Goal: Subscribe to service/newsletter

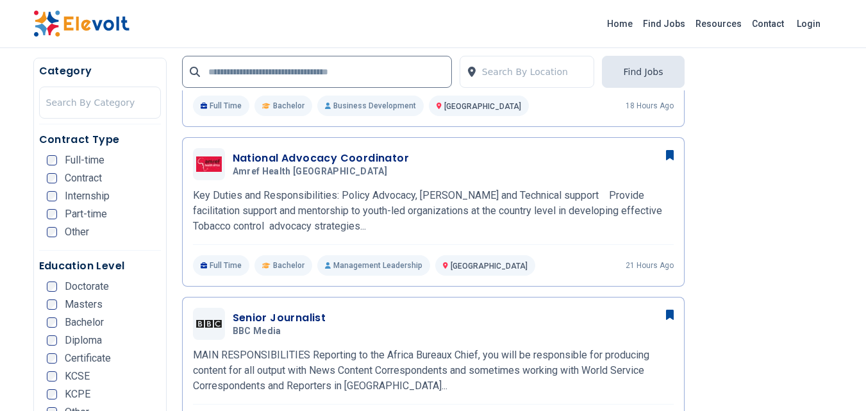
scroll to position [385, 0]
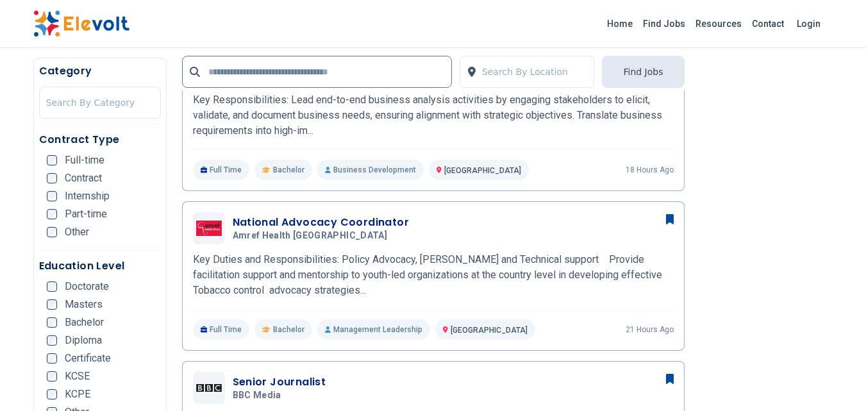
click at [68, 321] on span "Bachelor" at bounding box center [84, 322] width 39 height 10
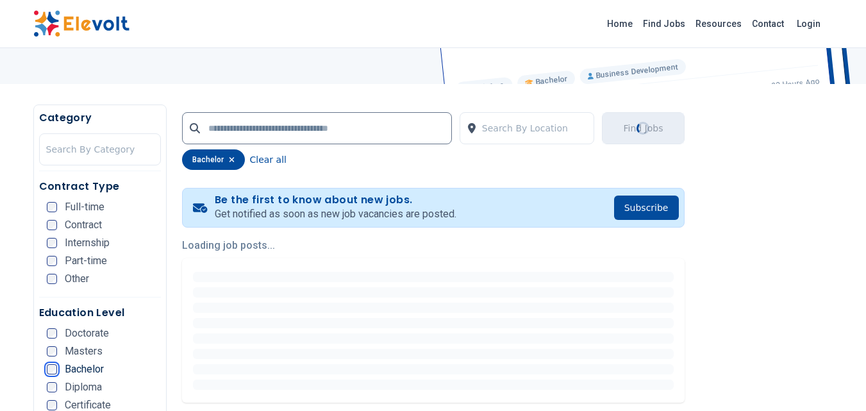
scroll to position [192, 0]
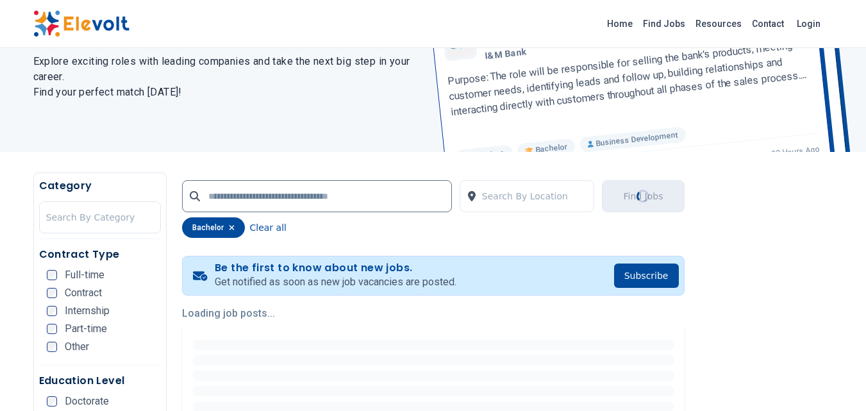
scroll to position [128, 0]
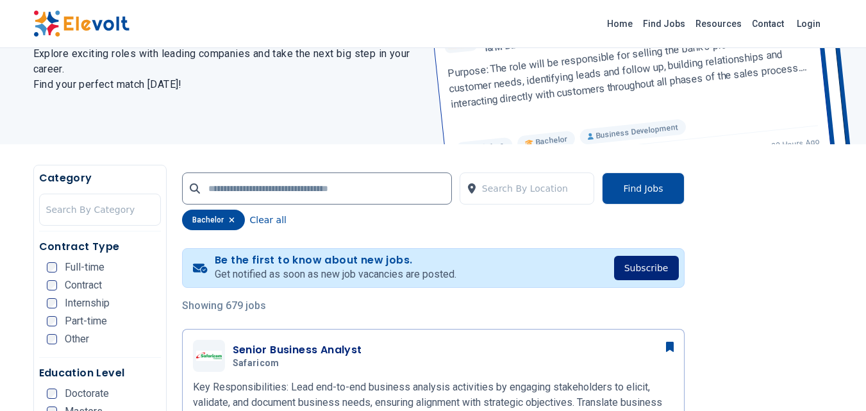
click at [646, 268] on button "Subscribe" at bounding box center [646, 268] width 65 height 24
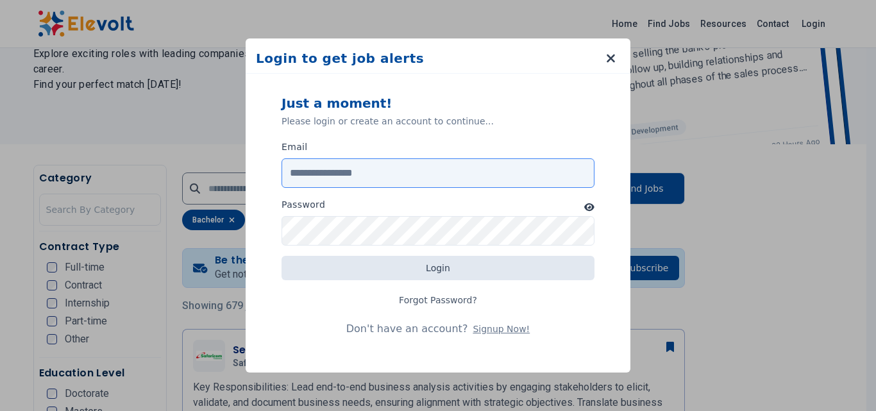
click at [385, 179] on input "Email" at bounding box center [437, 172] width 313 height 29
click at [382, 174] on input "Email" at bounding box center [437, 172] width 313 height 29
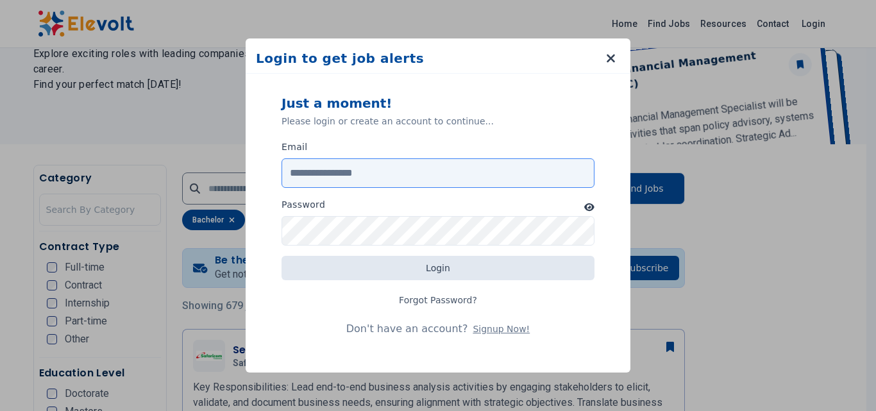
click at [401, 179] on input "Email" at bounding box center [437, 172] width 313 height 29
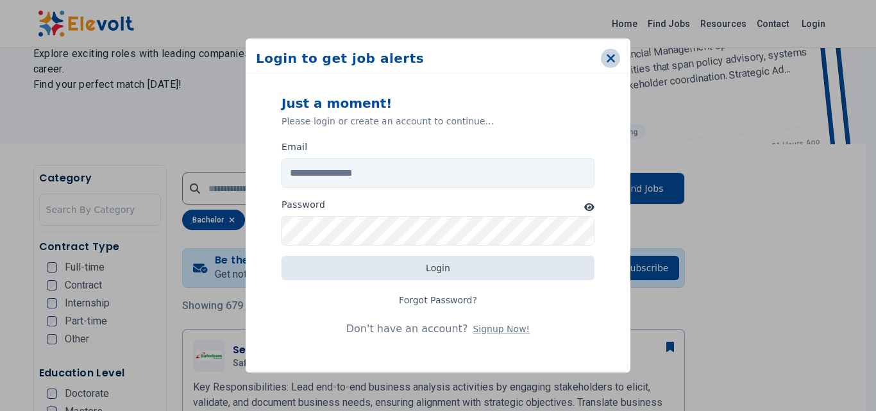
click at [610, 53] on icon "button" at bounding box center [611, 58] width 10 height 13
